Goal: Task Accomplishment & Management: Complete application form

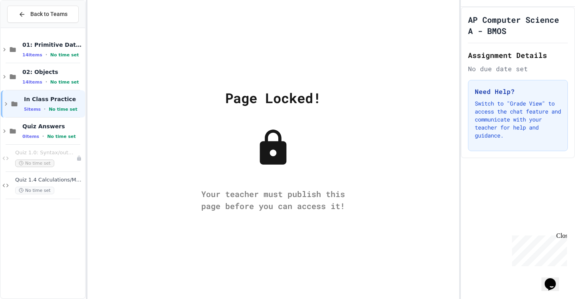
click at [172, 124] on div "Page Locked! Your teacher must publish this page before you can access it!" at bounding box center [273, 149] width 372 height 299
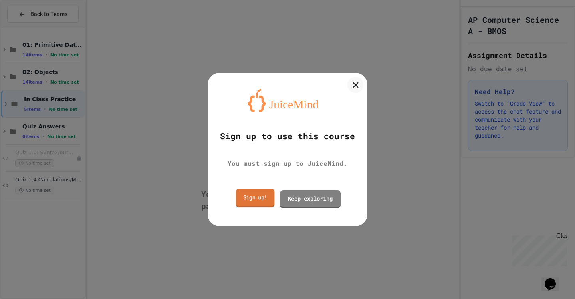
click at [251, 198] on link "Sign up!" at bounding box center [255, 197] width 39 height 19
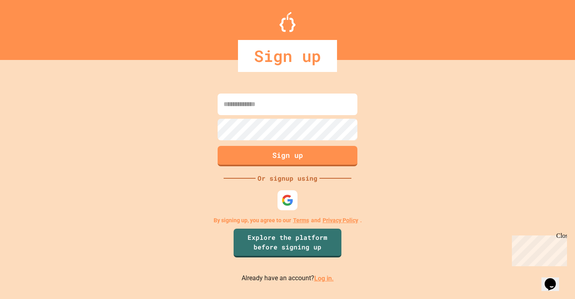
click at [291, 195] on img at bounding box center [287, 200] width 12 height 12
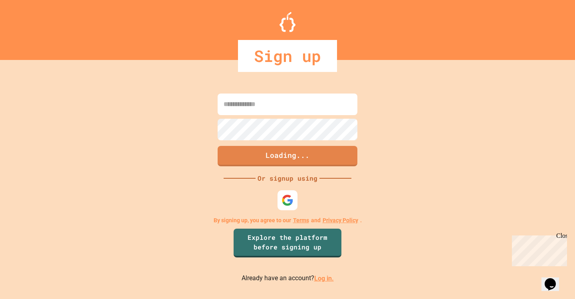
click at [327, 279] on link "Log in." at bounding box center [324, 278] width 20 height 8
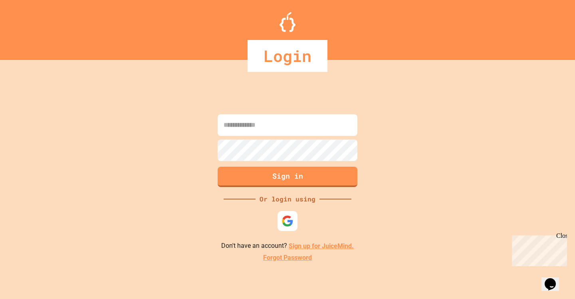
click at [281, 221] on img at bounding box center [287, 221] width 12 height 12
